Goal: Information Seeking & Learning: Learn about a topic

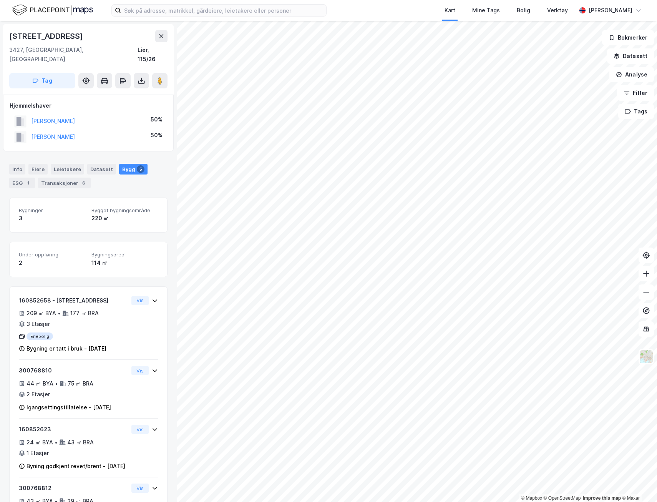
click at [60, 177] on div "Transaksjoner 6" at bounding box center [64, 182] width 53 height 11
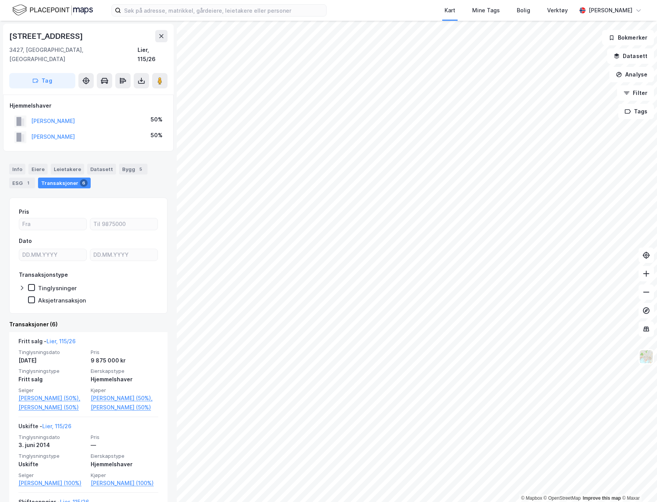
click at [117, 393] on link "[PERSON_NAME] (50%)," at bounding box center [125, 397] width 68 height 9
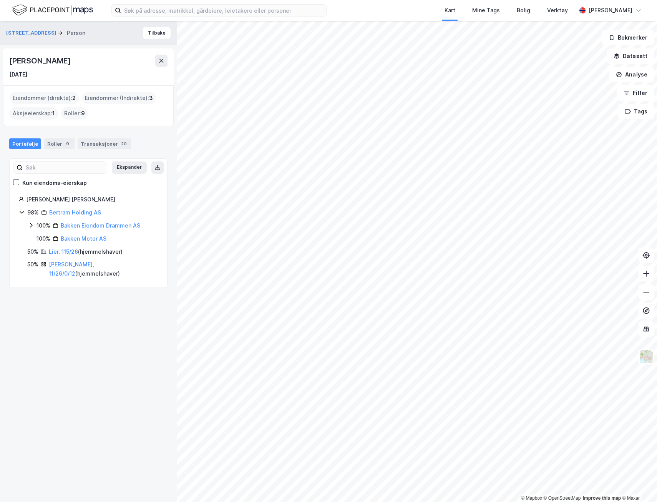
click at [87, 236] on link "Bakken Motor AS" at bounding box center [84, 238] width 46 height 7
click at [101, 224] on link "Bakken Eiendom Drammen AS" at bounding box center [101, 225] width 80 height 7
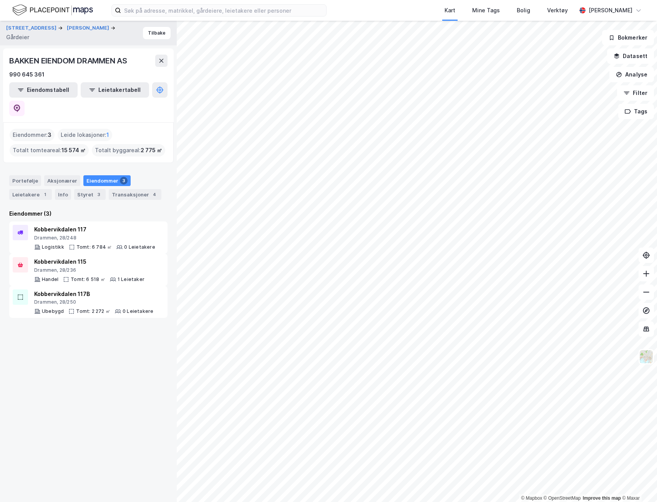
click at [89, 189] on div "Styret 3" at bounding box center [89, 194] width 31 height 11
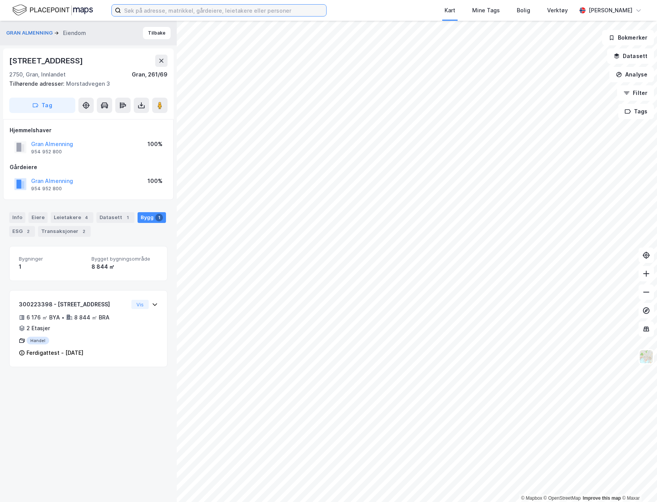
click at [222, 14] on input at bounding box center [223, 11] width 205 height 12
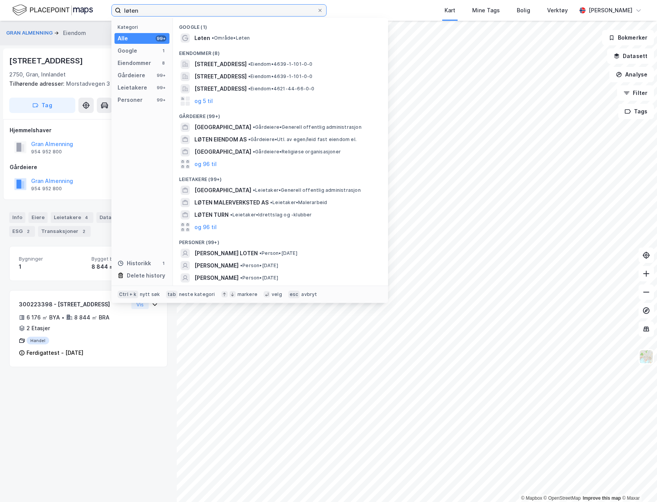
type input "løten"
click at [205, 37] on span "Løten" at bounding box center [202, 37] width 16 height 9
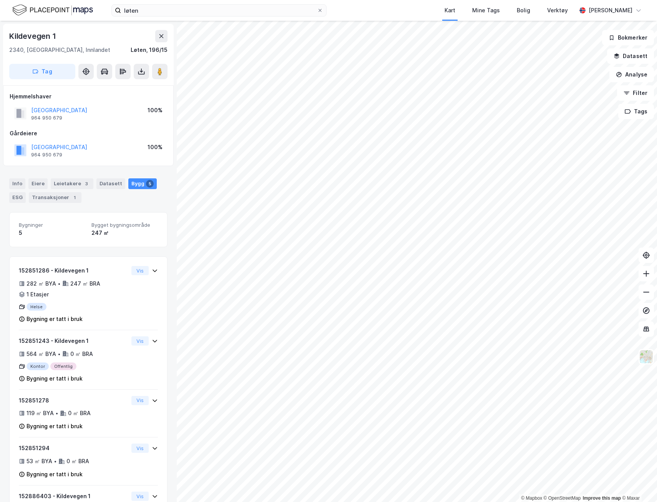
scroll to position [1, 0]
click at [320, 11] on icon at bounding box center [319, 10] width 3 height 3
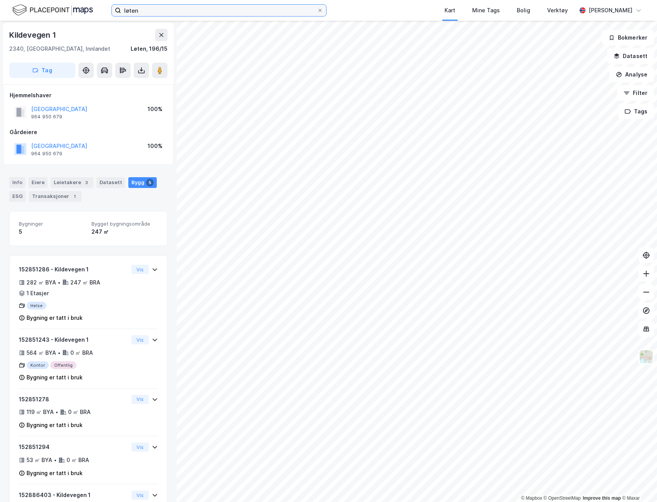
click at [317, 11] on input "løten" at bounding box center [219, 11] width 196 height 12
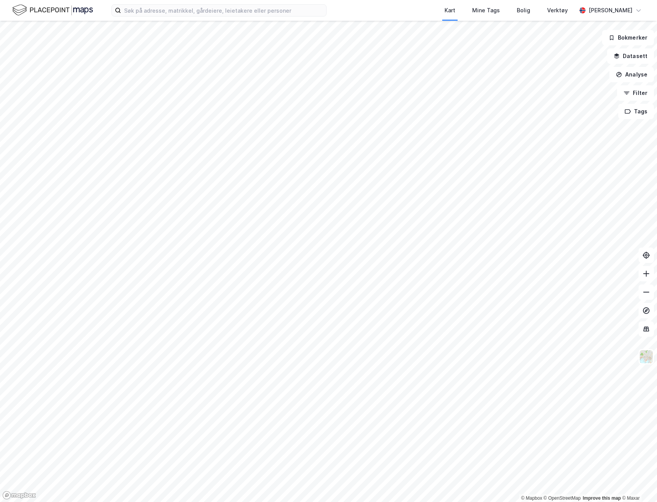
click at [379, 4] on div "Kart Mine Tags Bolig Verktøy" at bounding box center [469, 10] width 213 height 21
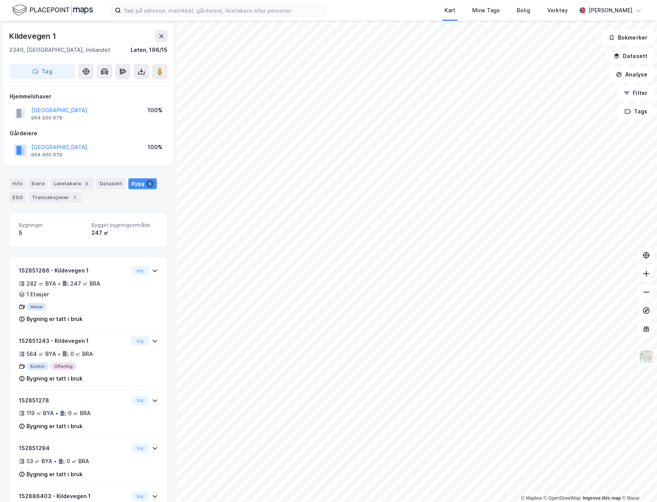
scroll to position [1, 0]
click at [66, 182] on div "Leietakere 3" at bounding box center [72, 182] width 43 height 11
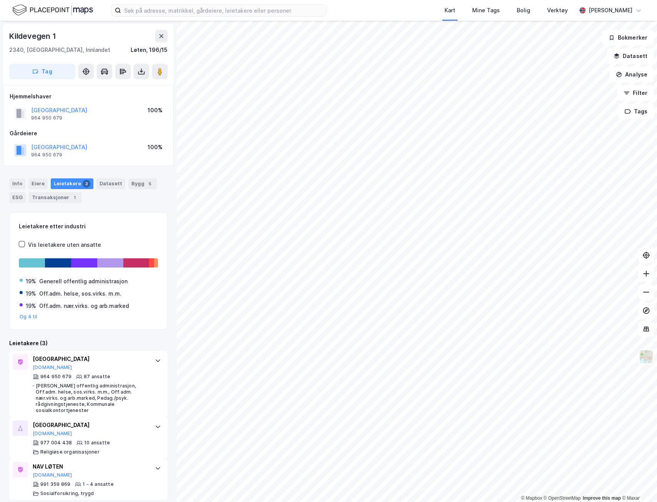
scroll to position [7, 0]
